Goal: Task Accomplishment & Management: Complete application form

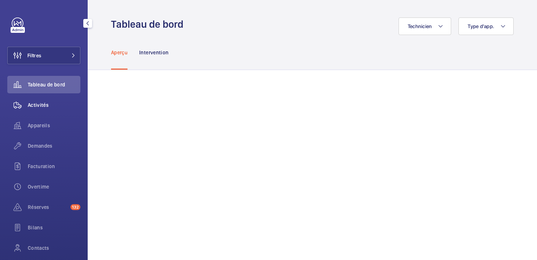
click at [50, 104] on span "Activités" at bounding box center [54, 104] width 53 height 7
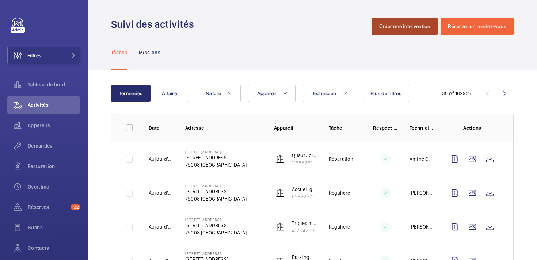
click at [404, 27] on button "Créer une intervention" at bounding box center [405, 27] width 66 height 18
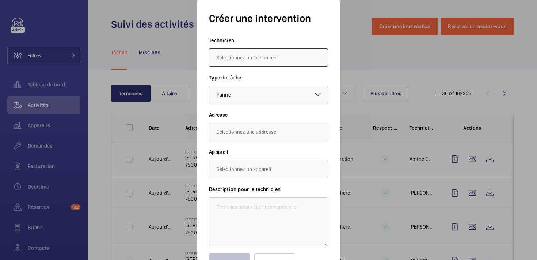
click at [269, 57] on input "text" at bounding box center [268, 58] width 119 height 18
click at [251, 78] on mat-option "Olivier Comets" at bounding box center [268, 80] width 118 height 18
type input "Olivier Comets"
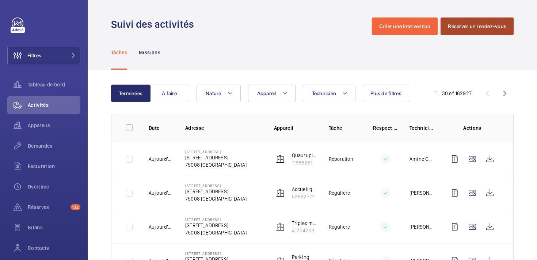
click at [485, 23] on button "Réserver un rendez-vous" at bounding box center [476, 27] width 73 height 18
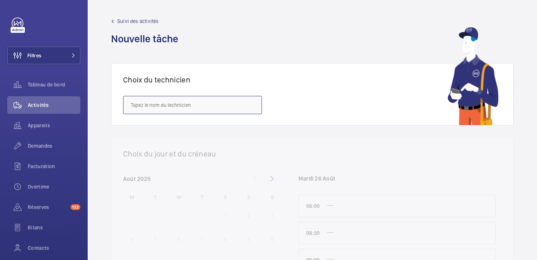
click at [218, 107] on input "text" at bounding box center [192, 105] width 139 height 18
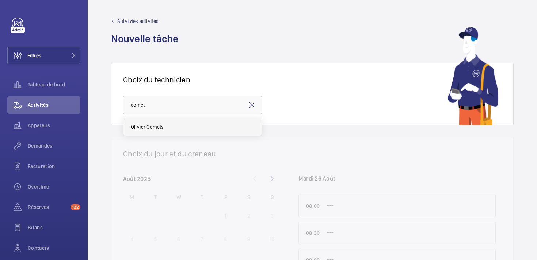
click at [127, 126] on mat-option "Olivier Comets" at bounding box center [192, 127] width 138 height 18
type input "Olivier Comets"
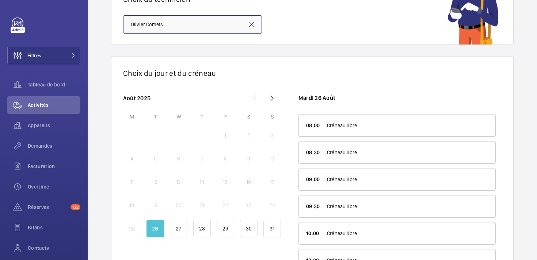
scroll to position [117, 0]
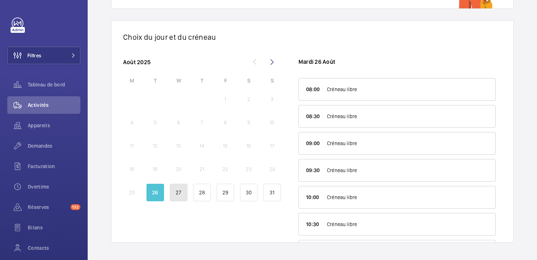
click at [176, 189] on p "27" at bounding box center [178, 192] width 5 height 7
click at [153, 193] on p "26" at bounding box center [155, 192] width 6 height 7
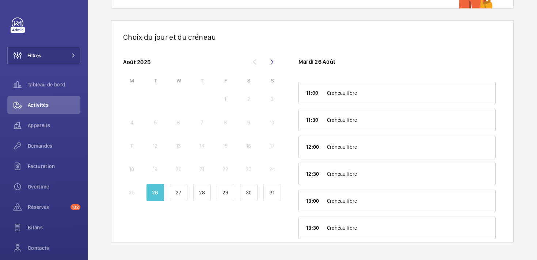
scroll to position [162, 0]
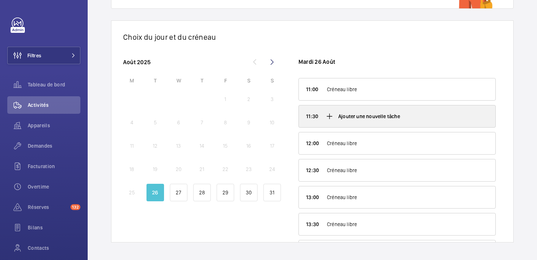
click at [328, 117] on mat-icon at bounding box center [329, 116] width 9 height 9
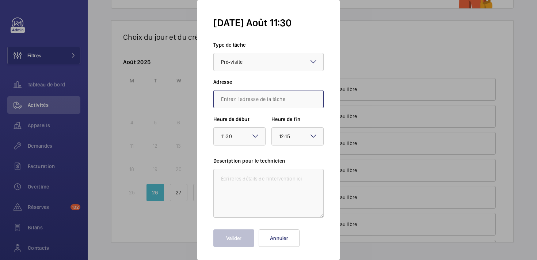
click at [264, 98] on input "text" at bounding box center [268, 99] width 110 height 18
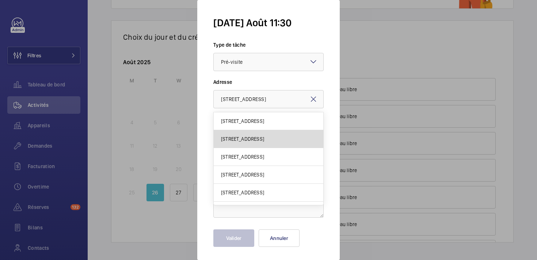
click at [298, 142] on mat-option "[STREET_ADDRESS]" at bounding box center [268, 139] width 109 height 18
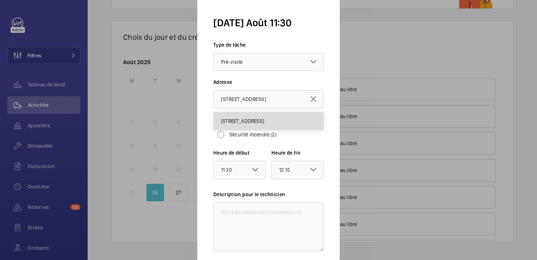
click at [264, 119] on span "[STREET_ADDRESS]" at bounding box center [242, 121] width 43 height 7
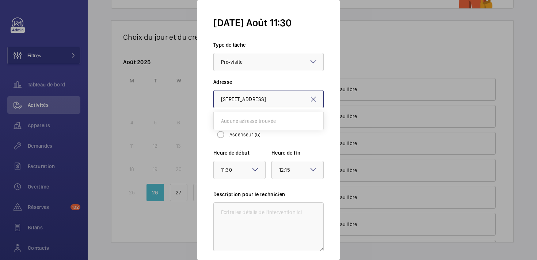
scroll to position [0, 0]
drag, startPoint x: 225, startPoint y: 101, endPoint x: 217, endPoint y: 101, distance: 8.0
click at [217, 101] on input "[STREET_ADDRESS]" at bounding box center [268, 99] width 110 height 18
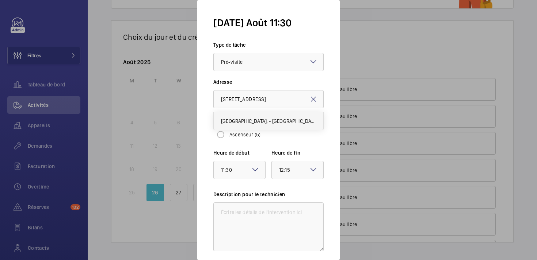
click at [224, 119] on span "[GEOGRAPHIC_DATA], - [GEOGRAPHIC_DATA]" at bounding box center [268, 121] width 95 height 7
type input "[GEOGRAPHIC_DATA], - [GEOGRAPHIC_DATA]"
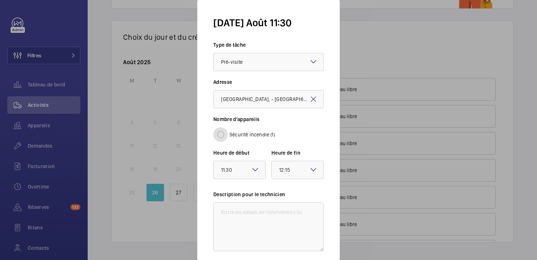
click at [222, 134] on input "Sécurité incendie (1)" at bounding box center [220, 134] width 15 height 15
radio input "true"
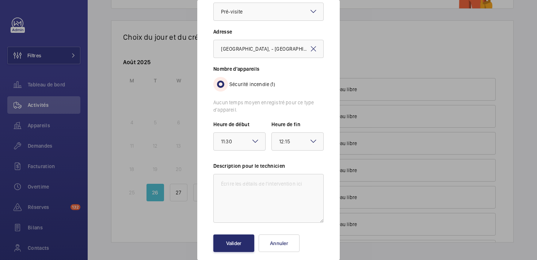
scroll to position [55, 0]
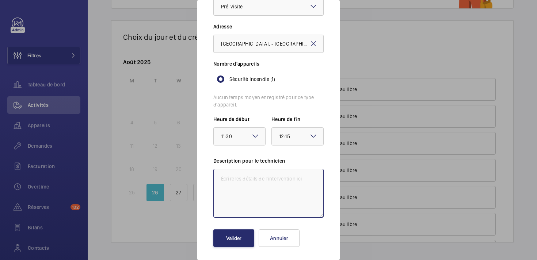
click at [238, 182] on textarea at bounding box center [268, 193] width 110 height 49
paste textarea "Infos: Donc chiffrer ce que nous on fait. Et si possible [PERSON_NAME] une four…"
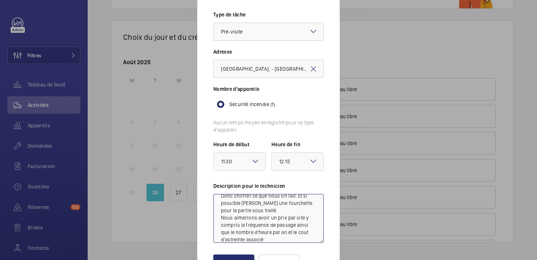
scroll to position [58, 0]
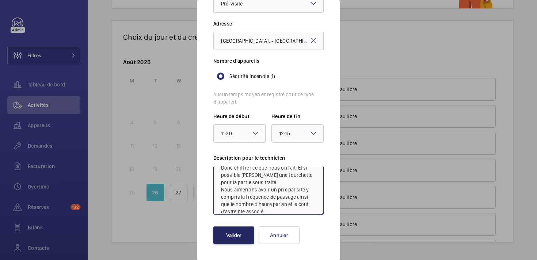
type textarea "Infos: Donc chiffrer ce que nous on fait. Et si possible [PERSON_NAME] une four…"
click at [233, 241] on button "Valider" at bounding box center [233, 236] width 41 height 18
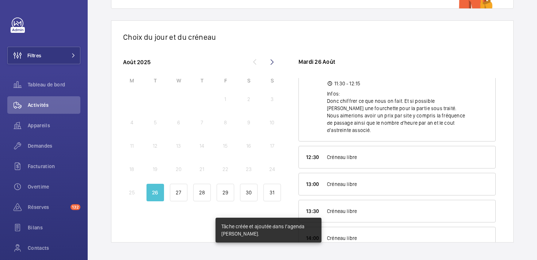
scroll to position [238, 0]
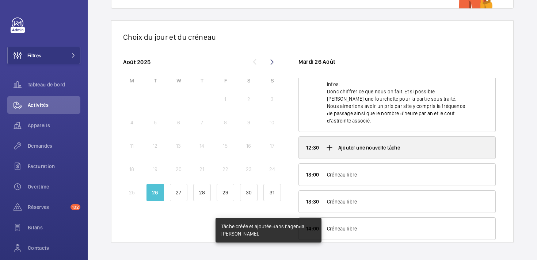
click at [338, 147] on div "Ajouter une nouvelle tâche" at bounding box center [397, 148] width 196 height 22
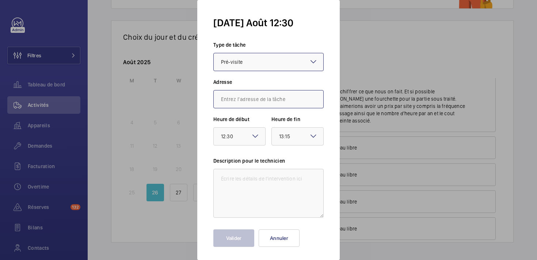
click at [255, 102] on input "text" at bounding box center [268, 99] width 110 height 18
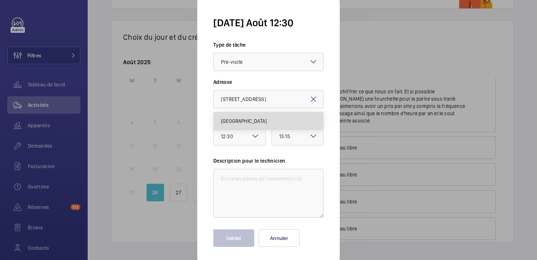
click at [259, 119] on span "[GEOGRAPHIC_DATA]" at bounding box center [244, 121] width 46 height 7
type input "[GEOGRAPHIC_DATA]"
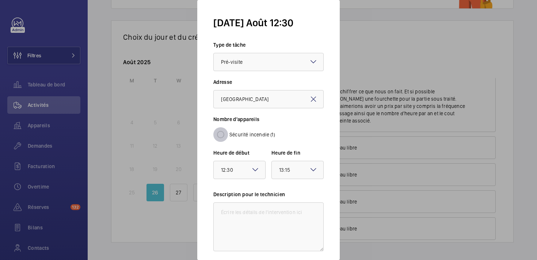
click at [224, 135] on input "Sécurité incendie (1)" at bounding box center [220, 134] width 15 height 15
radio input "true"
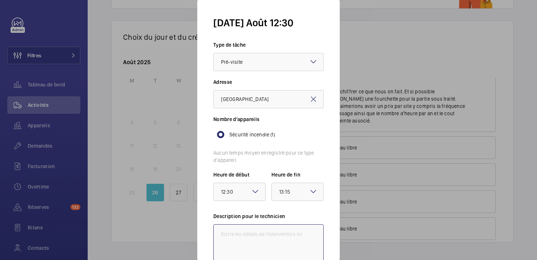
click at [242, 232] on textarea at bounding box center [268, 248] width 110 height 49
paste textarea "Infos: Donc chiffrer ce que nous on fait. Et si possible [PERSON_NAME] une four…"
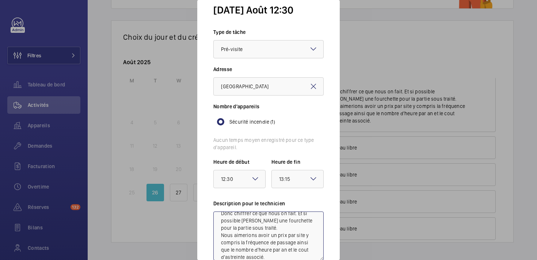
click at [242, 232] on textarea "Infos: Donc chiffrer ce que nous on fait. Et si possible [PERSON_NAME] une four…" at bounding box center [268, 236] width 110 height 49
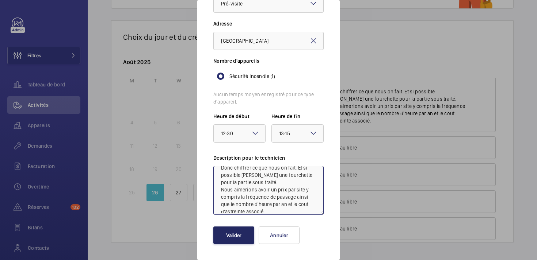
type textarea "Infos: Donc chiffrer ce que nous on fait. Et si possible [PERSON_NAME] une four…"
click at [236, 236] on button "Valider" at bounding box center [233, 236] width 41 height 18
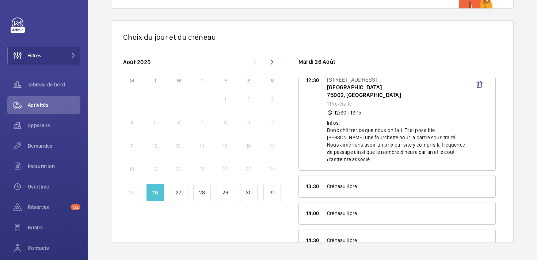
scroll to position [314, 0]
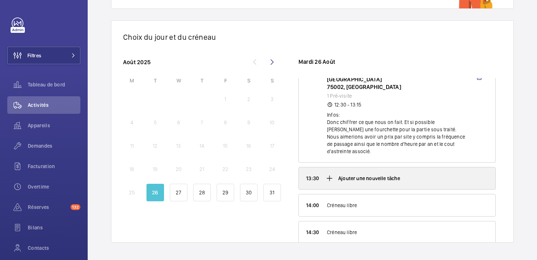
click at [328, 178] on mat-icon at bounding box center [329, 178] width 9 height 9
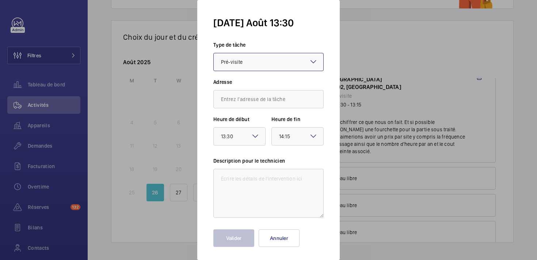
click at [243, 62] on div "× Pré-visite" at bounding box center [241, 62] width 40 height 9
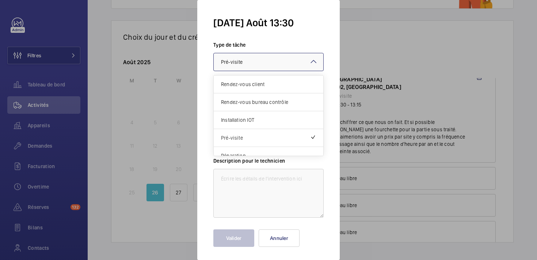
click at [260, 45] on label "Type de tâche" at bounding box center [268, 44] width 110 height 7
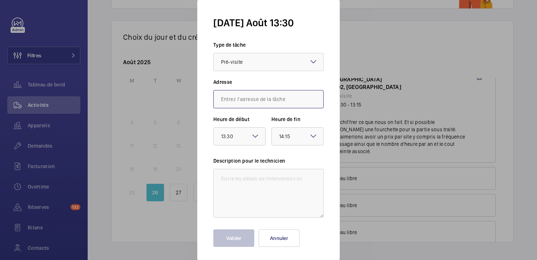
click at [235, 105] on input "text" at bounding box center [268, 99] width 110 height 18
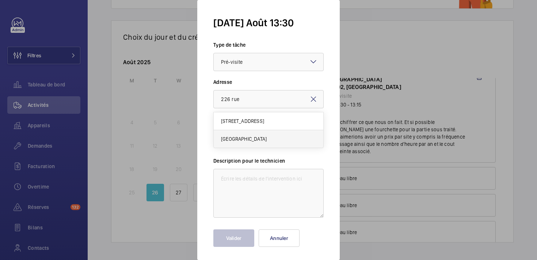
click at [255, 138] on span "[GEOGRAPHIC_DATA]" at bounding box center [244, 138] width 46 height 7
type input "[GEOGRAPHIC_DATA]"
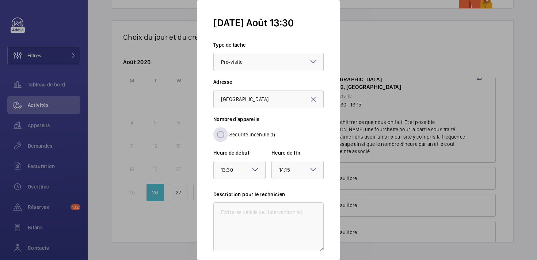
click at [247, 135] on label "Sécurité incendie (1)" at bounding box center [251, 134] width 47 height 7
click at [228, 135] on input "Sécurité incendie (1)" at bounding box center [220, 134] width 15 height 15
radio input "true"
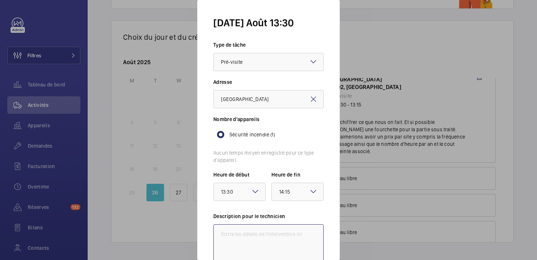
click at [245, 232] on textarea at bounding box center [268, 248] width 110 height 49
paste textarea "Infos: Donc chiffrer ce que nous on fait. Et si possible [PERSON_NAME] une four…"
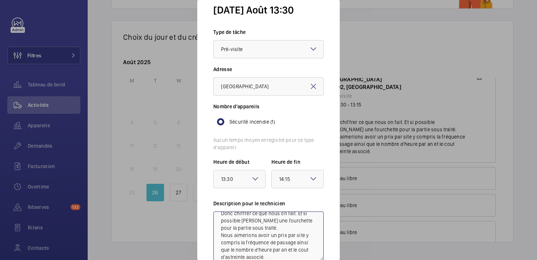
scroll to position [58, 0]
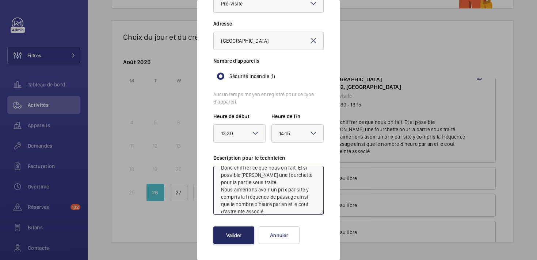
type textarea "Infos: Donc chiffrer ce que nous on fait. Et si possible [PERSON_NAME] une four…"
click at [239, 237] on button "Valider" at bounding box center [233, 236] width 41 height 18
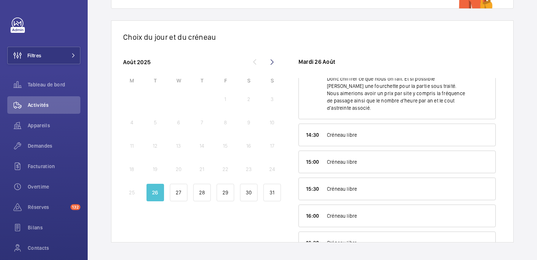
scroll to position [495, 0]
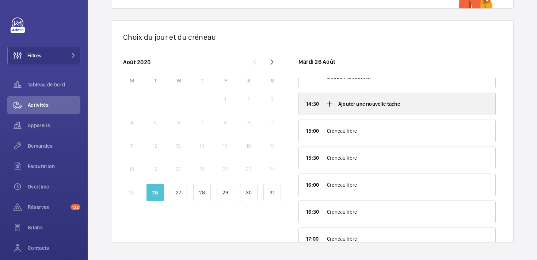
click at [330, 105] on mat-icon at bounding box center [329, 104] width 9 height 9
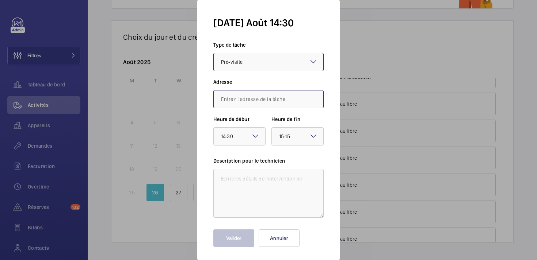
click at [278, 107] on input "text" at bounding box center [268, 99] width 110 height 18
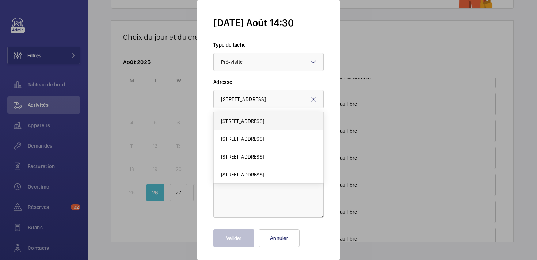
click at [264, 122] on span "[STREET_ADDRESS]" at bounding box center [242, 121] width 43 height 7
type input "[STREET_ADDRESS]"
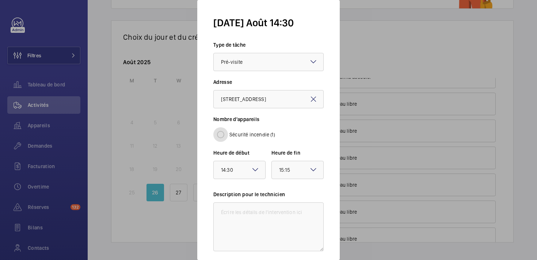
click at [221, 134] on input "Sécurité incendie (1)" at bounding box center [220, 134] width 15 height 15
radio input "true"
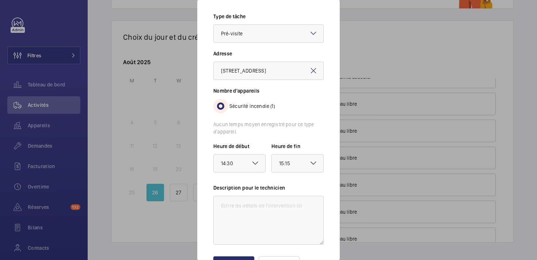
scroll to position [30, 0]
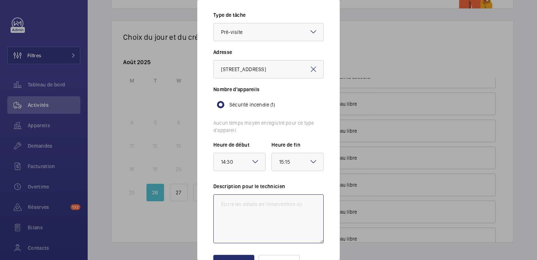
click at [248, 202] on textarea at bounding box center [268, 219] width 110 height 49
paste textarea "Infos: Donc chiffrer ce que nous on fait. Et si possible [PERSON_NAME] une four…"
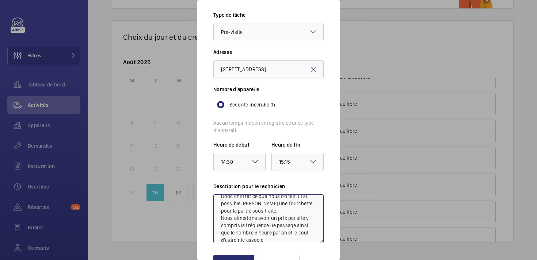
scroll to position [58, 0]
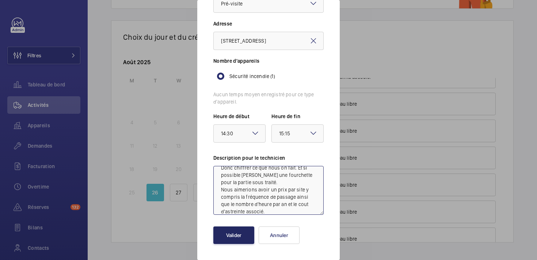
type textarea "Infos: Donc chiffrer ce que nous on fait. Et si possible [PERSON_NAME] une four…"
click at [222, 237] on button "Valider" at bounding box center [233, 236] width 41 height 18
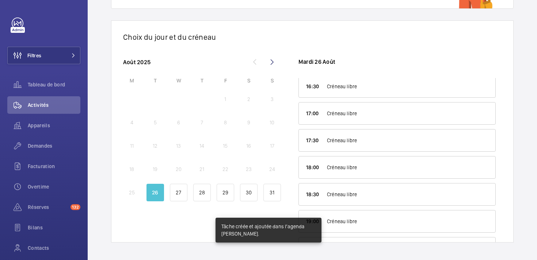
scroll to position [674, 0]
